Goal: Find specific page/section: Find specific page/section

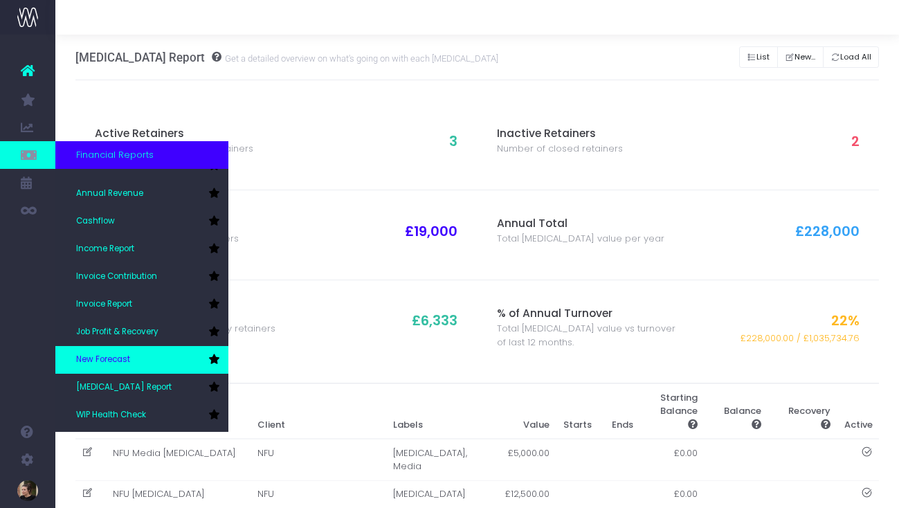
scroll to position [16, 0]
click at [107, 361] on span "New Forecast" at bounding box center [103, 360] width 54 height 12
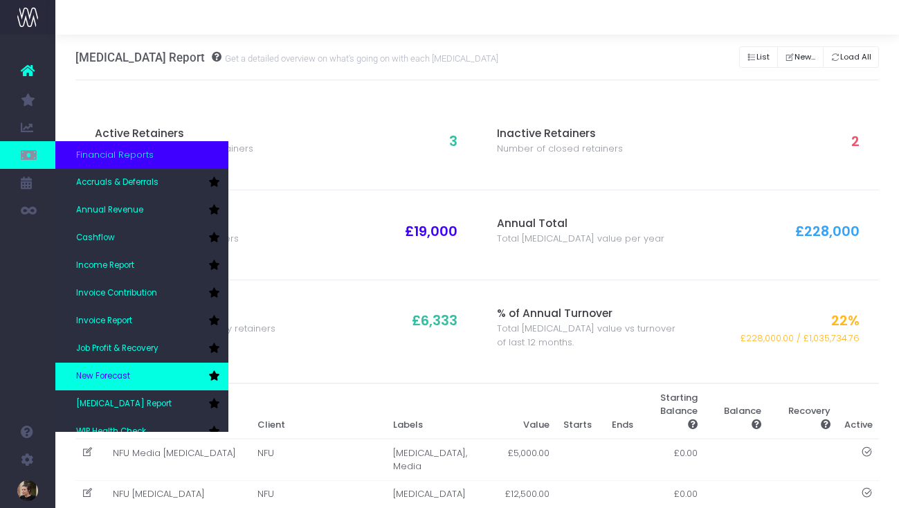
click at [119, 373] on span "New Forecast" at bounding box center [103, 376] width 54 height 12
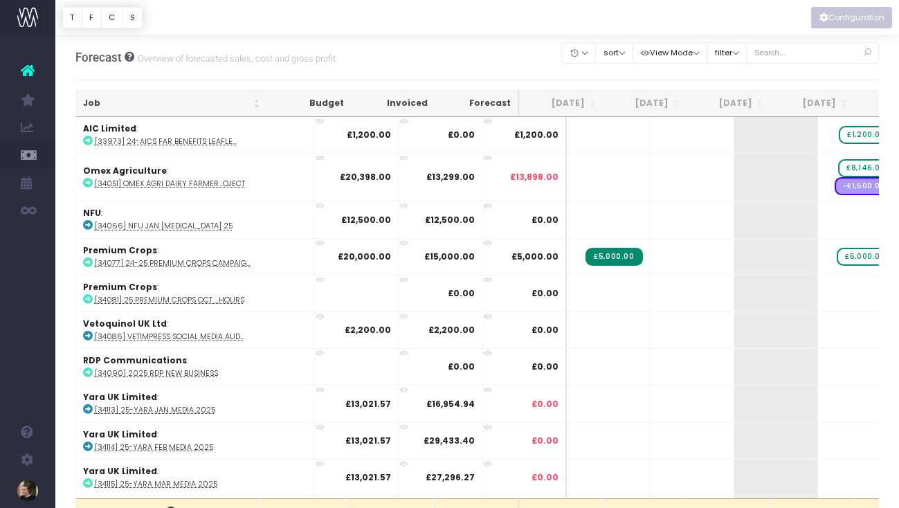
click at [836, 16] on button "Configuration" at bounding box center [851, 17] width 81 height 21
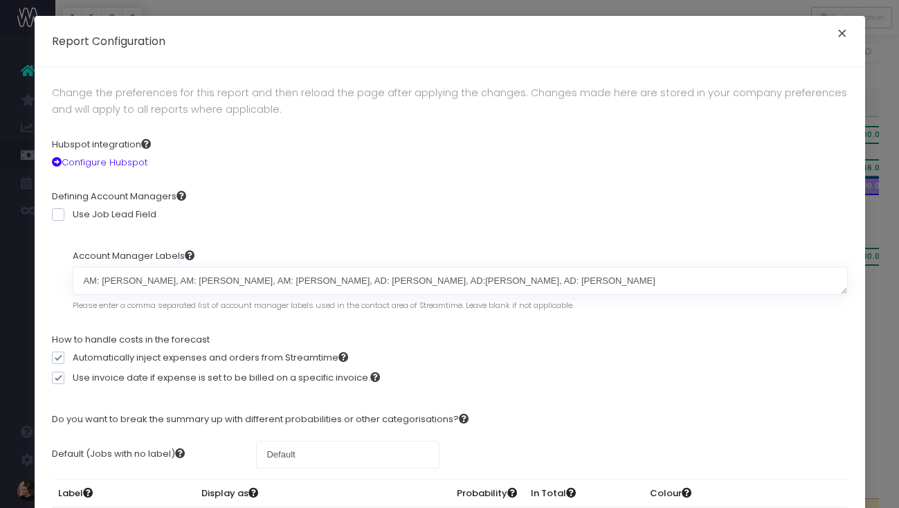
click at [841, 32] on button "×" at bounding box center [842, 35] width 29 height 22
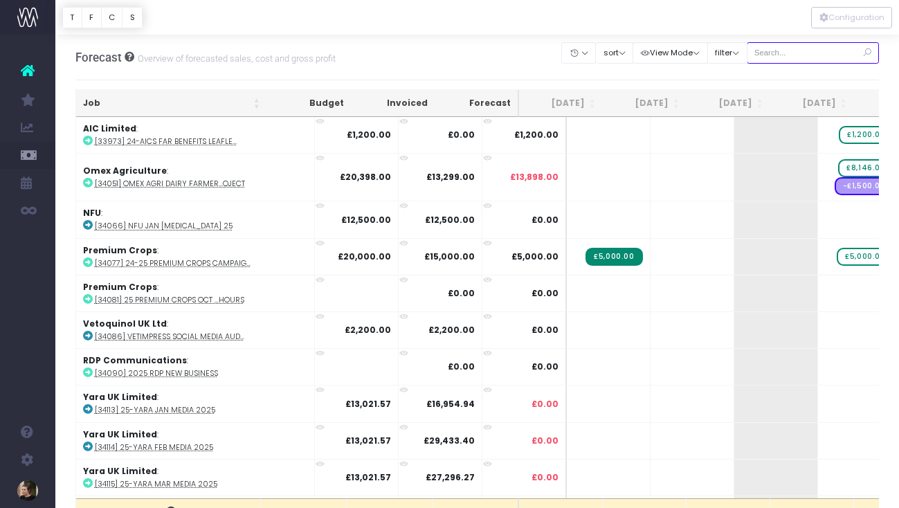
click at [796, 62] on input "text" at bounding box center [813, 52] width 133 height 21
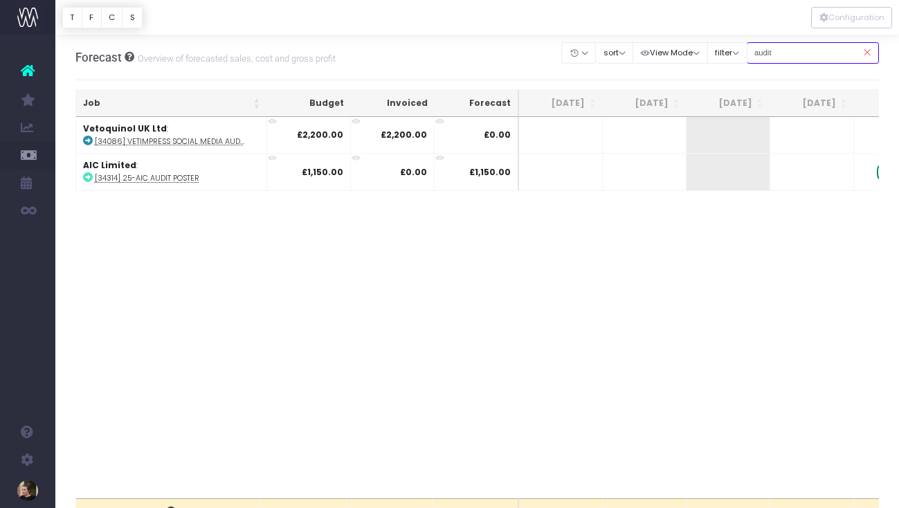
type input "audit"
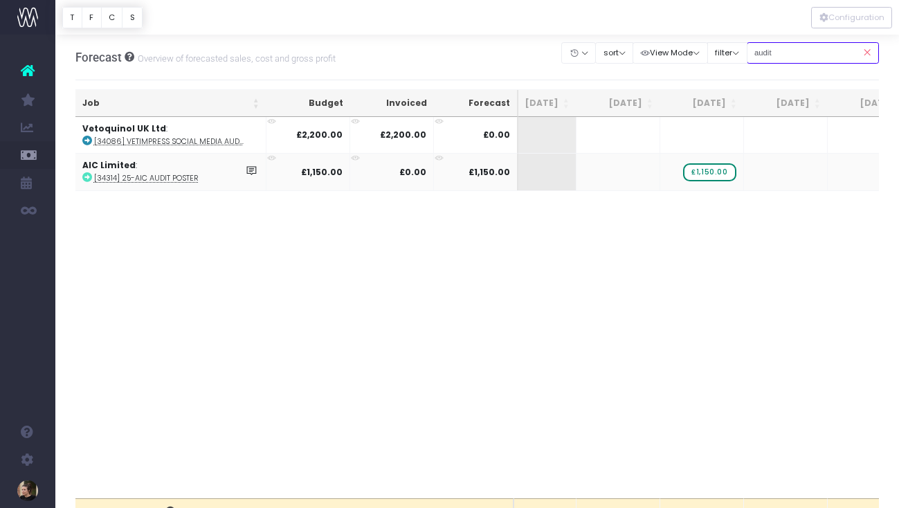
scroll to position [0, 141]
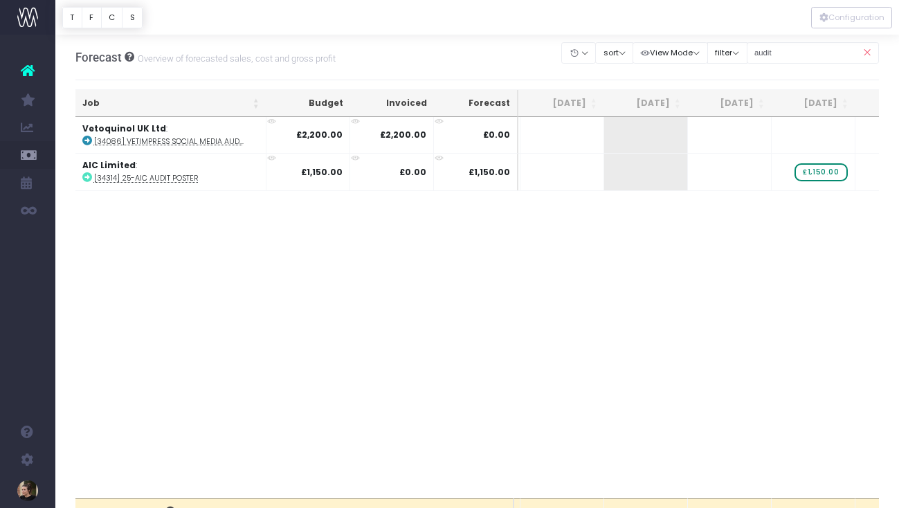
click at [870, 53] on icon at bounding box center [867, 53] width 24 height 28
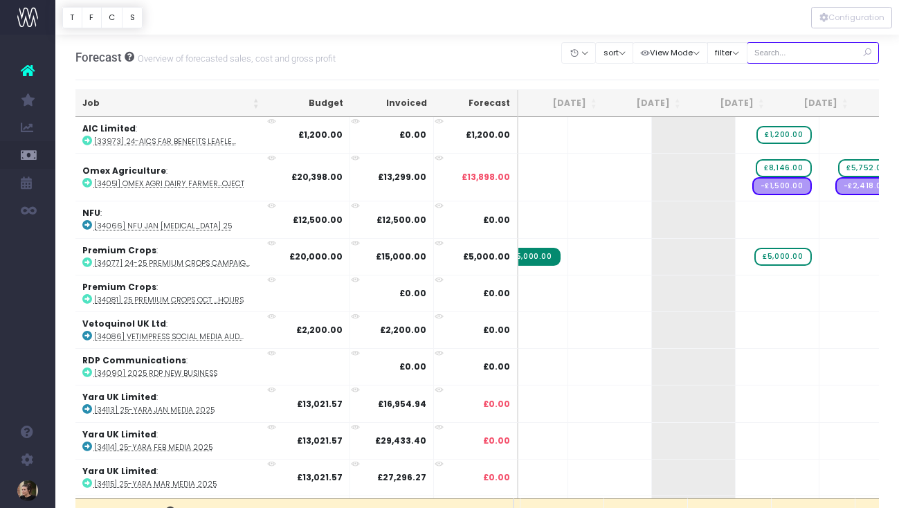
click at [791, 46] on input "text" at bounding box center [813, 52] width 133 height 21
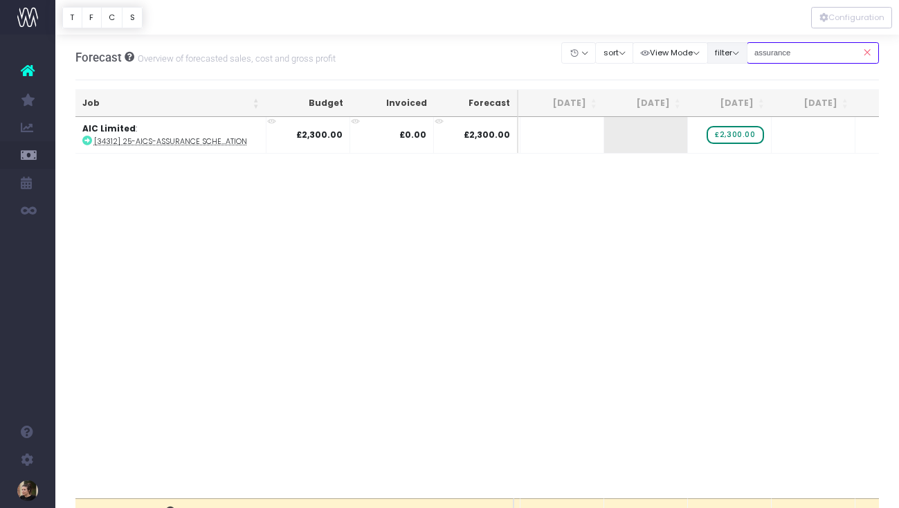
drag, startPoint x: 824, startPoint y: 51, endPoint x: 735, endPoint y: 51, distance: 88.6
click at [735, 51] on div "Clear Filters Hide Jun 2025 Jul 2025 Aug 2025 Sep 2025 Oct 2025 Nov 2025 Dec 20…" at bounding box center [720, 53] width 317 height 28
type input "feed"
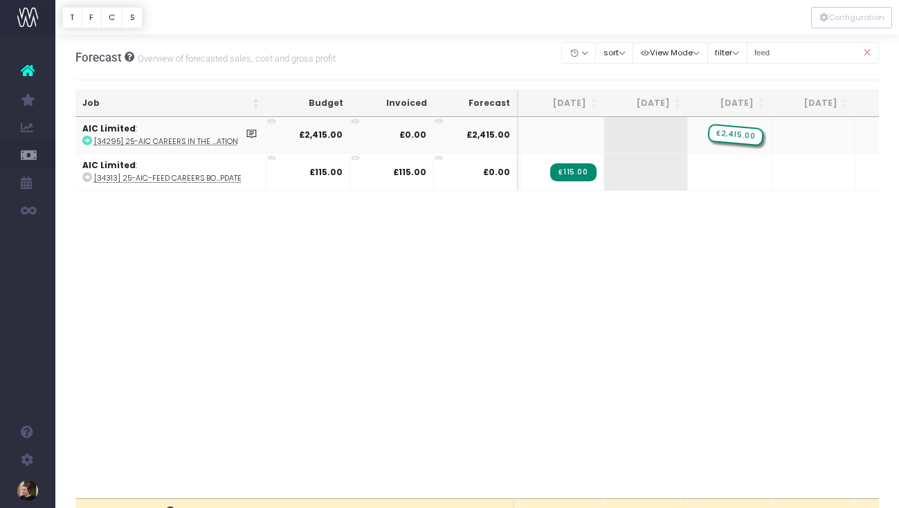
drag, startPoint x: 662, startPoint y: 134, endPoint x: 721, endPoint y: 134, distance: 59.5
